Goal: Find specific page/section: Find specific page/section

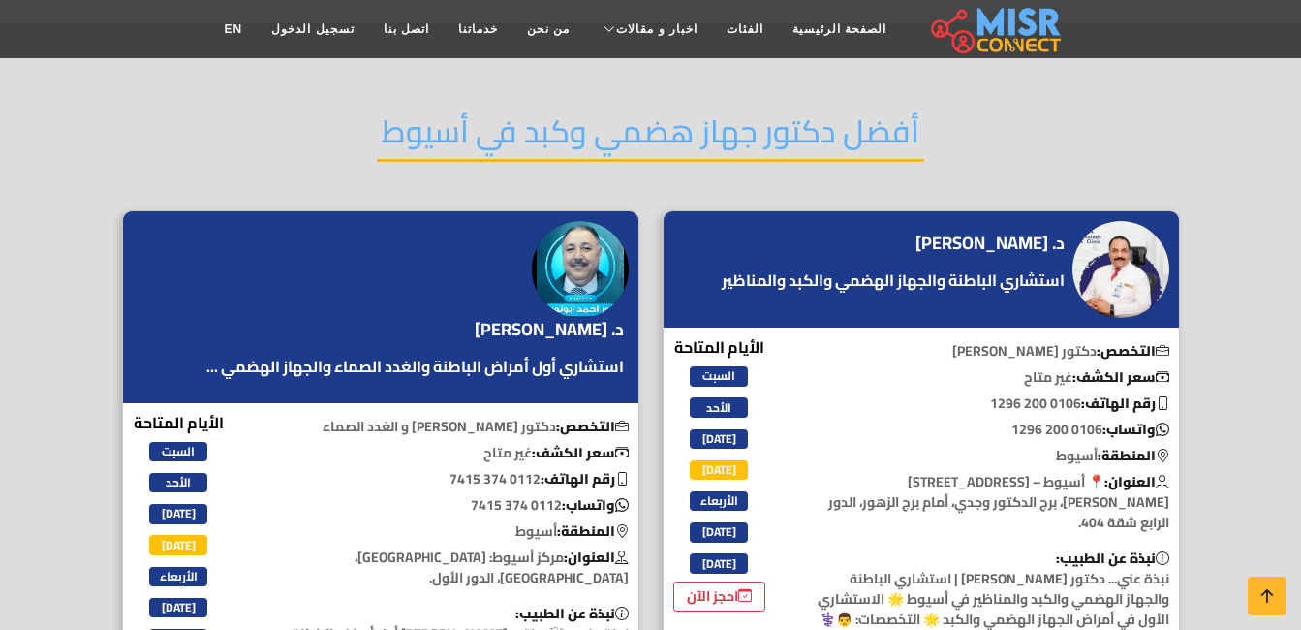
scroll to position [155, 0]
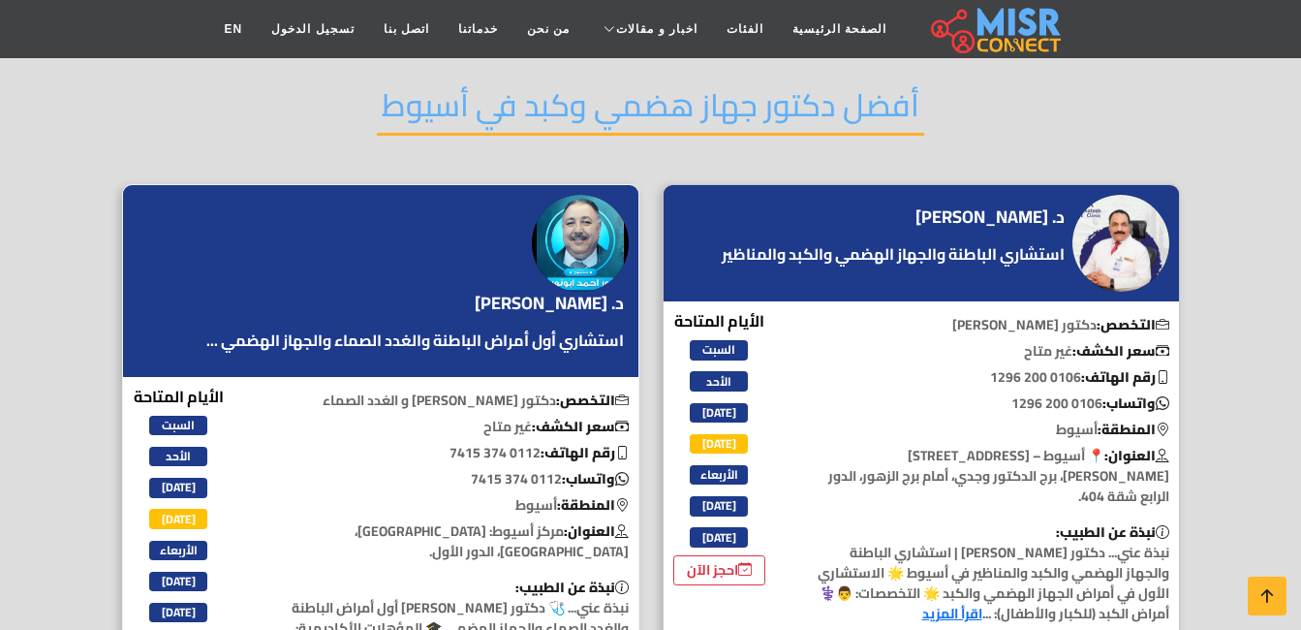
click at [540, 481] on p "واتساب: 0112 374 7415" at bounding box center [448, 479] width 381 height 20
drag, startPoint x: 540, startPoint y: 481, endPoint x: 506, endPoint y: 479, distance: 34.0
click at [506, 479] on p "واتساب: 0112 374 7415" at bounding box center [448, 479] width 381 height 20
click at [574, 293] on h4 "د. [PERSON_NAME]" at bounding box center [549, 303] width 149 height 21
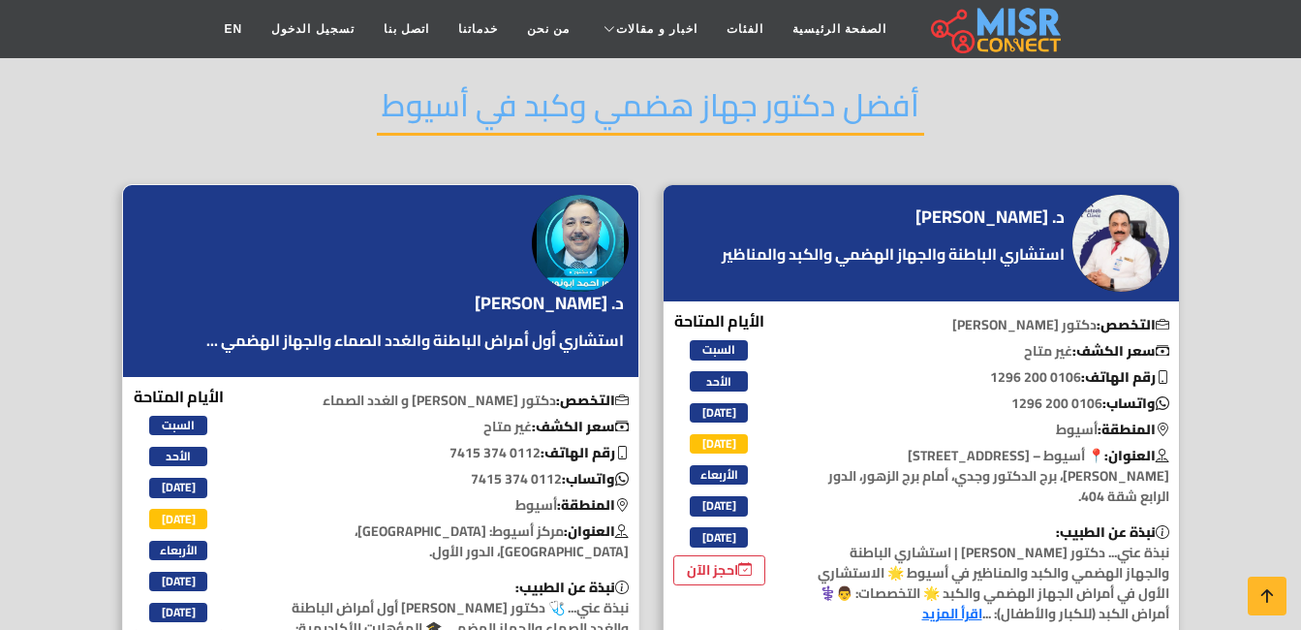
click at [574, 293] on h4 "د. [PERSON_NAME]" at bounding box center [549, 303] width 149 height 21
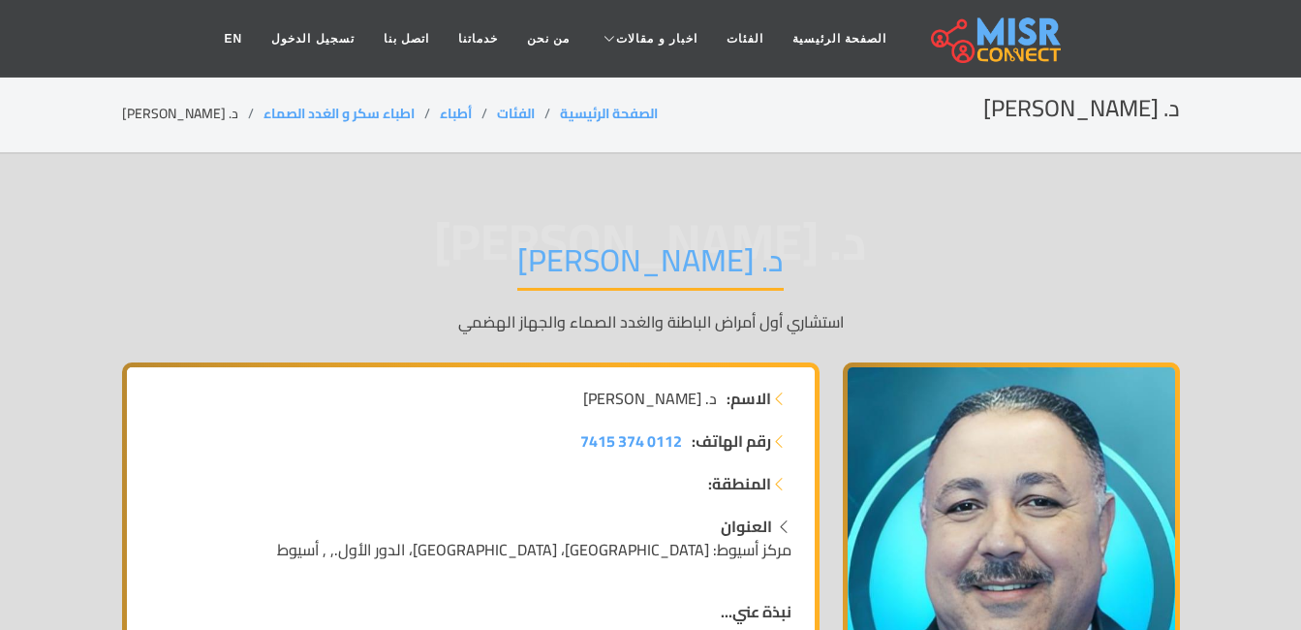
click at [400, 111] on li "اطباء سكر و الغدد الصماء" at bounding box center [351, 114] width 176 height 20
